Goal: Information Seeking & Learning: Learn about a topic

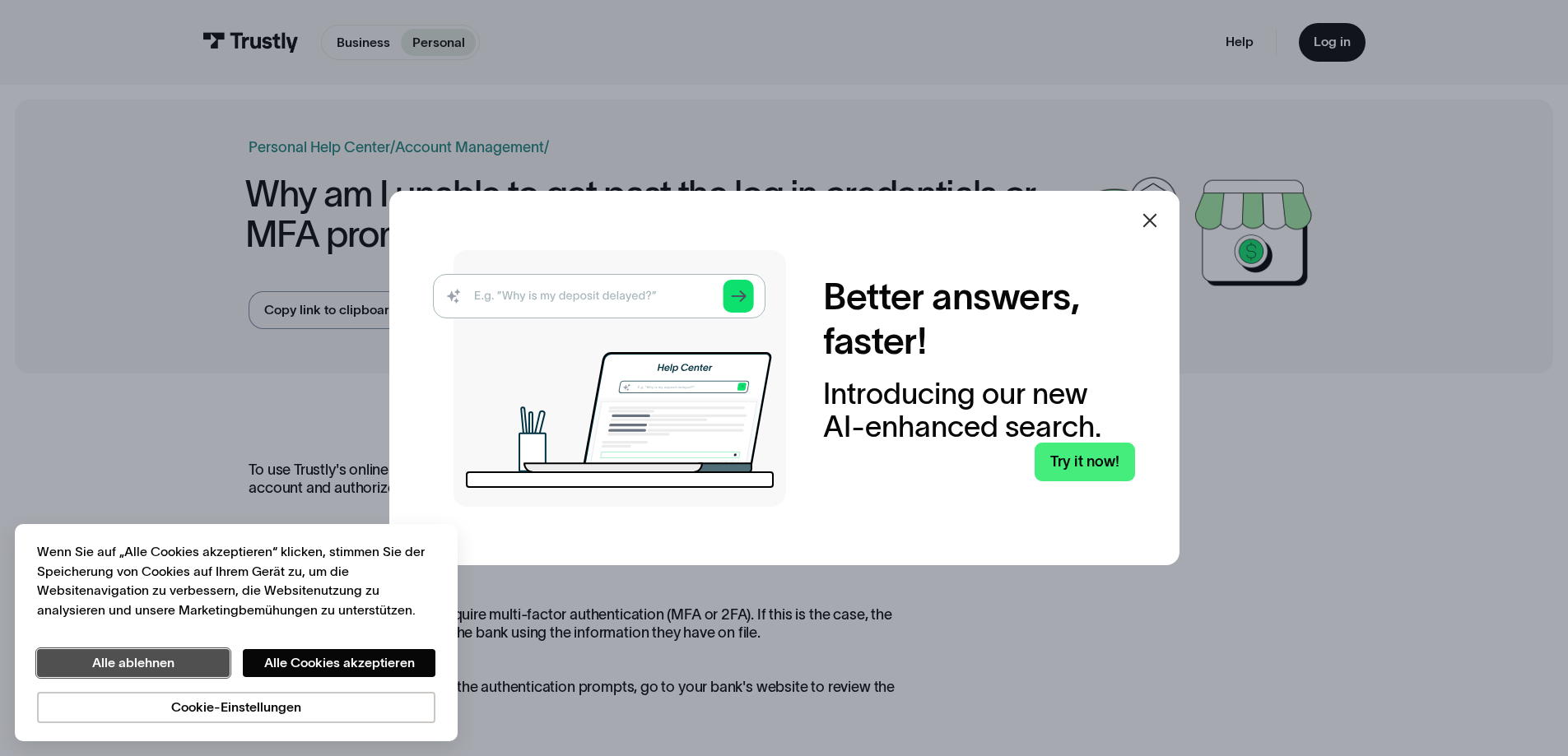
click at [141, 664] on button "Alle ablehnen" at bounding box center [134, 662] width 193 height 28
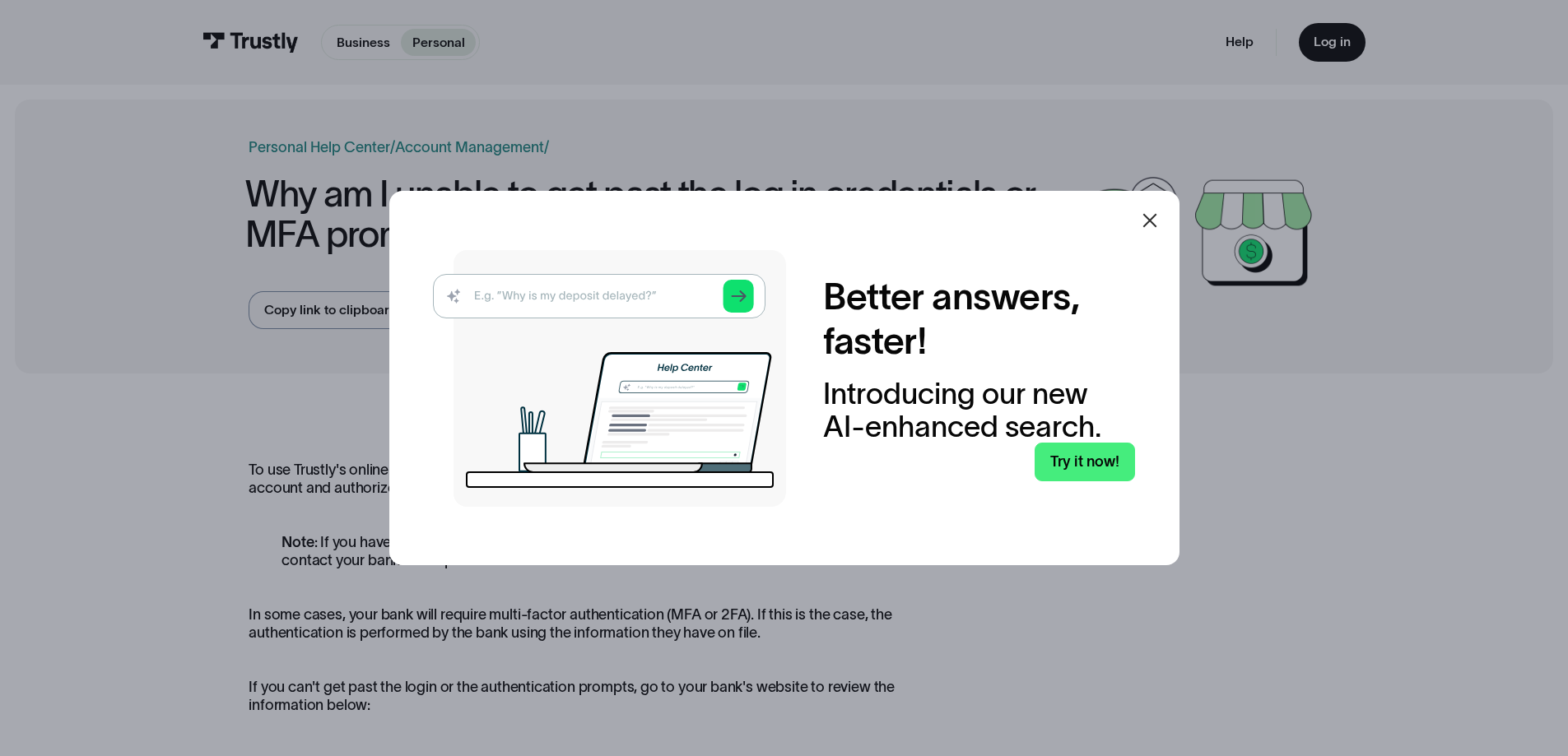
click at [1151, 222] on icon at bounding box center [1150, 220] width 20 height 20
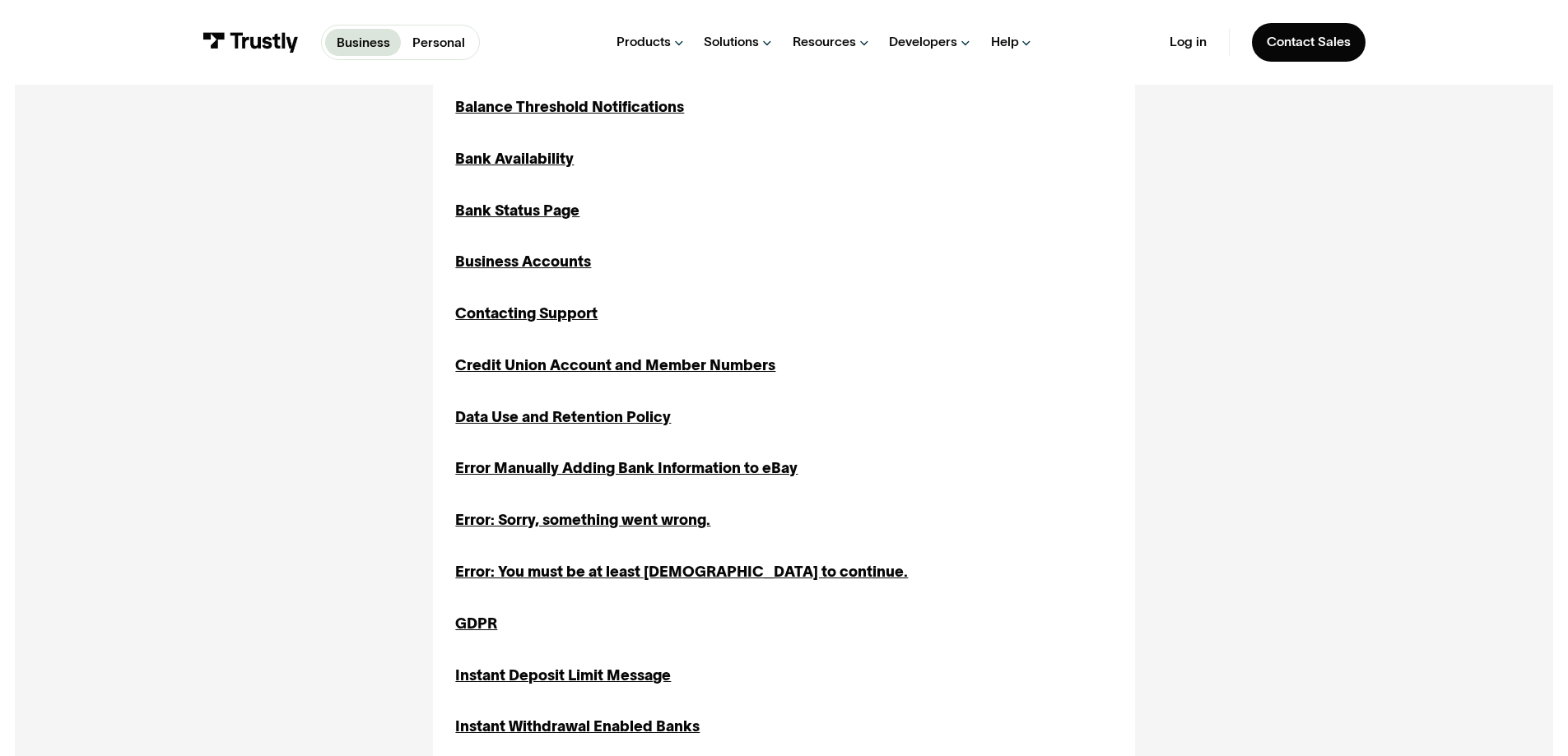
scroll to position [576, 0]
